Goal: Task Accomplishment & Management: Manage account settings

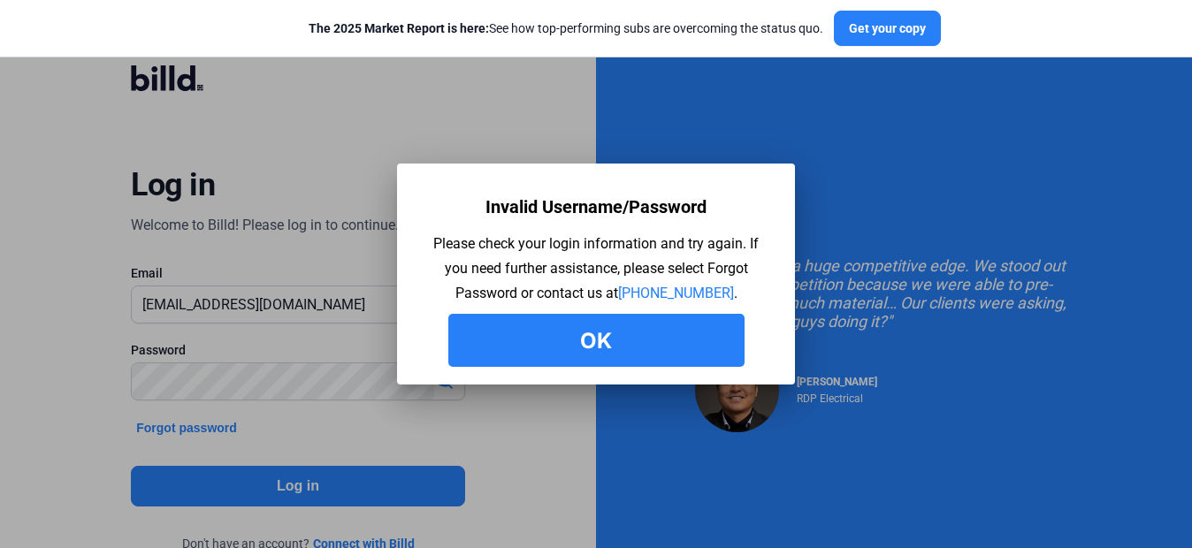
click at [622, 336] on button "Ok" at bounding box center [596, 340] width 296 height 53
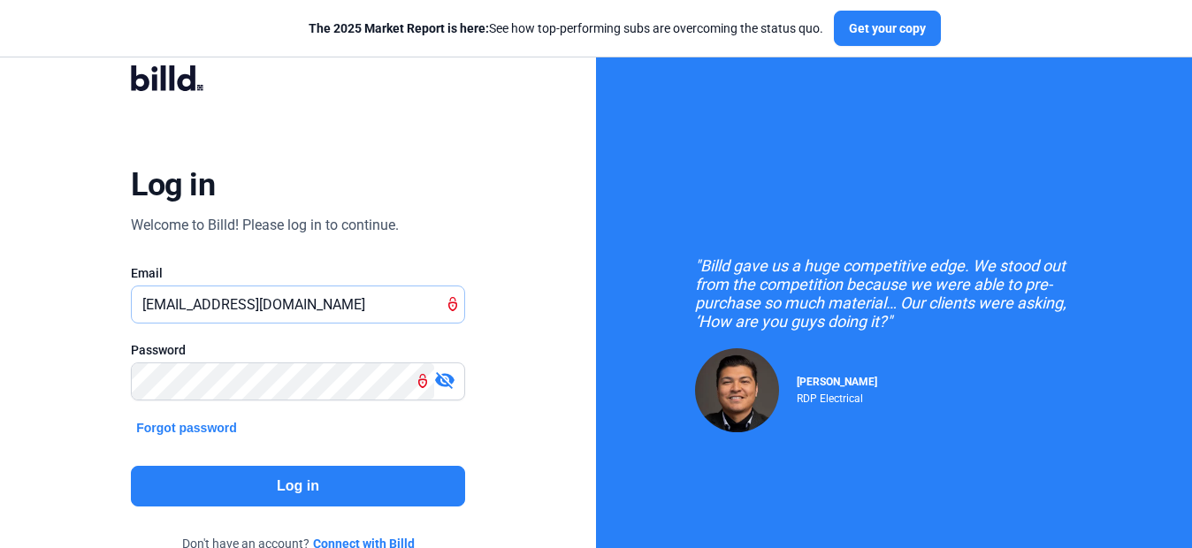
drag, startPoint x: 213, startPoint y: 305, endPoint x: 67, endPoint y: 339, distance: 149.8
click at [65, 336] on div "Log in Welcome to Billd! Please log in to continue. Email [EMAIL_ADDRESS][DOMAI…" at bounding box center [298, 321] width 596 height 643
click at [342, 297] on input "[EMAIL_ADDRESS][DOMAIN_NAME]" at bounding box center [298, 305] width 332 height 36
click at [343, 296] on input "[EMAIL_ADDRESS][DOMAIN_NAME]" at bounding box center [298, 305] width 332 height 36
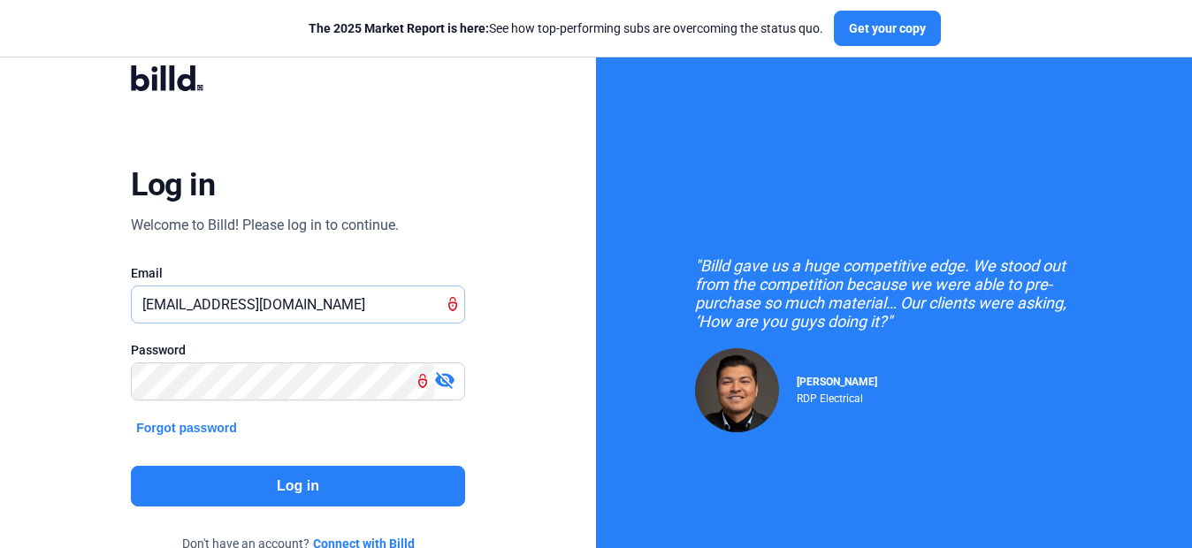
type input "[EMAIL_ADDRESS][DOMAIN_NAME]"
click at [299, 475] on button "Log in" at bounding box center [297, 486] width 333 height 41
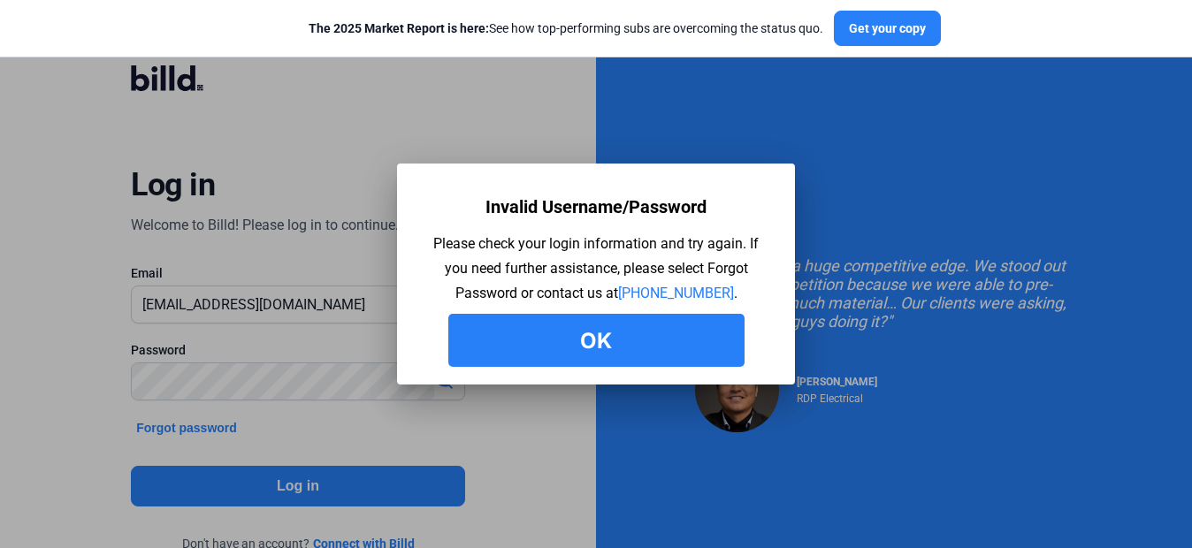
click at [587, 344] on button "Ok" at bounding box center [596, 340] width 296 height 53
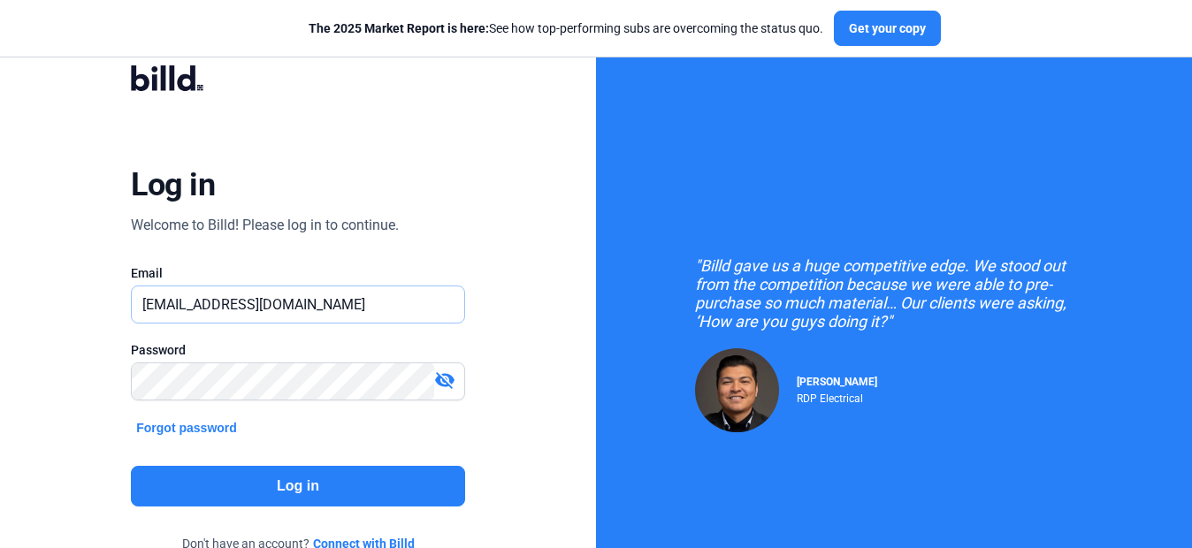
click at [295, 310] on input "[EMAIL_ADDRESS][DOMAIN_NAME]" at bounding box center [298, 305] width 332 height 36
click at [295, 309] on input "[EMAIL_ADDRESS][DOMAIN_NAME]" at bounding box center [298, 305] width 332 height 36
type input "[EMAIL_ADDRESS][DOMAIN_NAME]"
click at [299, 486] on button "Log in" at bounding box center [297, 486] width 333 height 41
